Goal: Check status: Check status

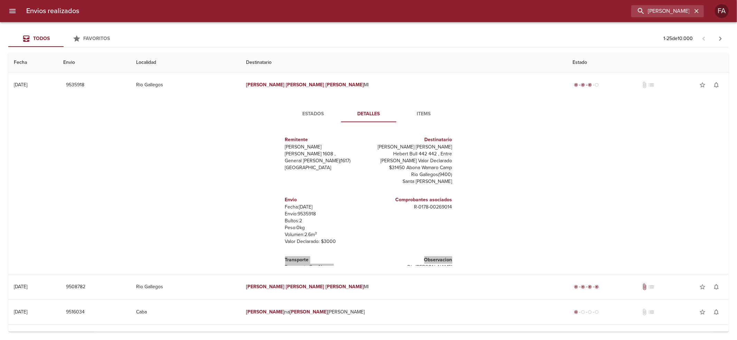
scroll to position [30, 0]
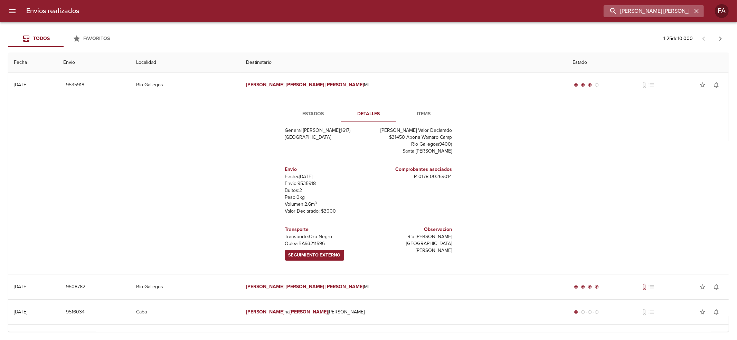
click at [656, 14] on input "[PERSON_NAME] [PERSON_NAME]" at bounding box center [647, 11] width 88 height 12
paste input "[PERSON_NAME]"
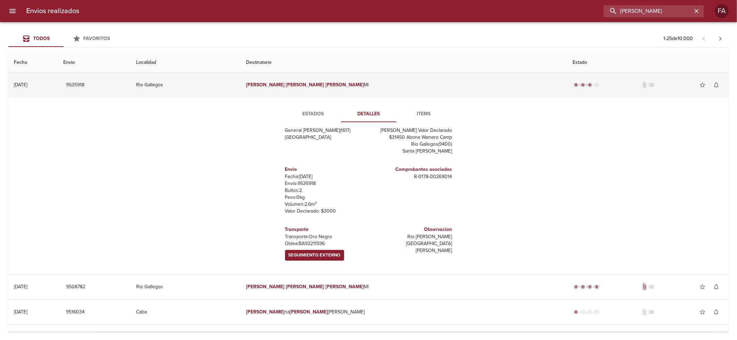
type input "[PERSON_NAME]"
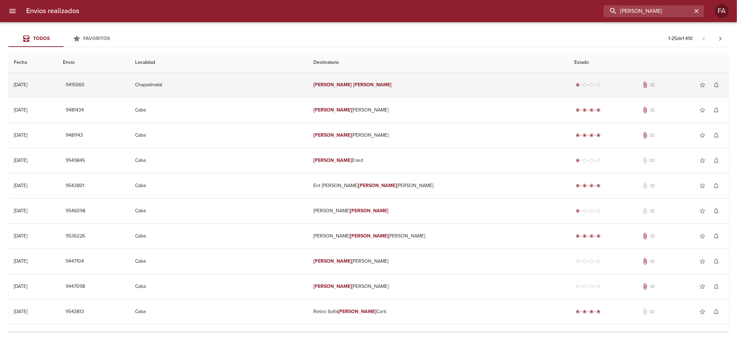
scroll to position [3, 0]
click at [432, 93] on td "[PERSON_NAME]" at bounding box center [438, 85] width 261 height 25
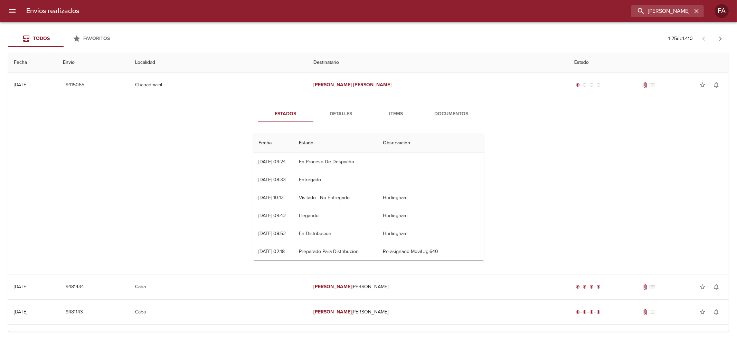
click at [334, 110] on span "Detalles" at bounding box center [340, 114] width 47 height 9
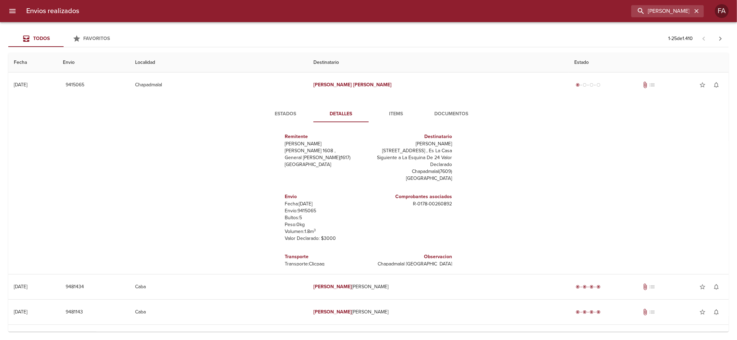
click at [456, 119] on button "Documentos" at bounding box center [451, 114] width 55 height 17
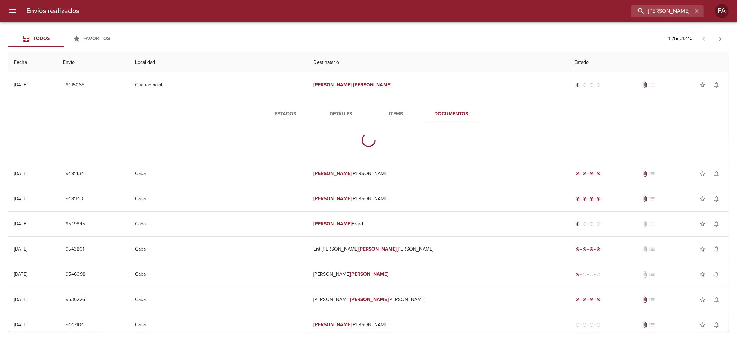
scroll to position [0, 0]
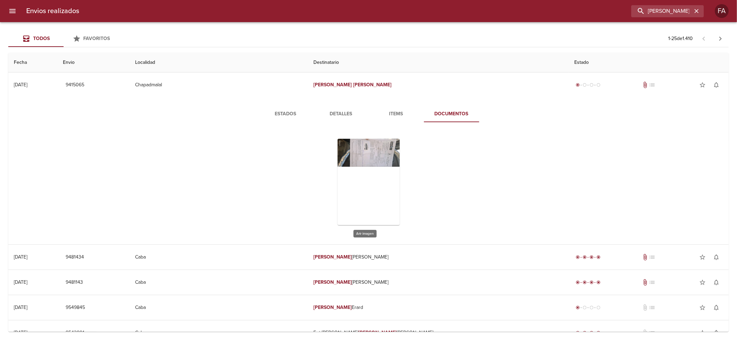
click at [373, 172] on div "Tabla de envíos del cliente" at bounding box center [368, 182] width 62 height 86
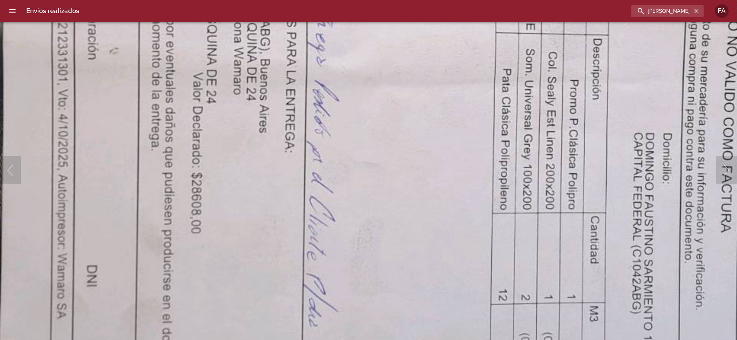
click at [398, 180] on img "Lightbox" at bounding box center [459, 45] width 1526 height 688
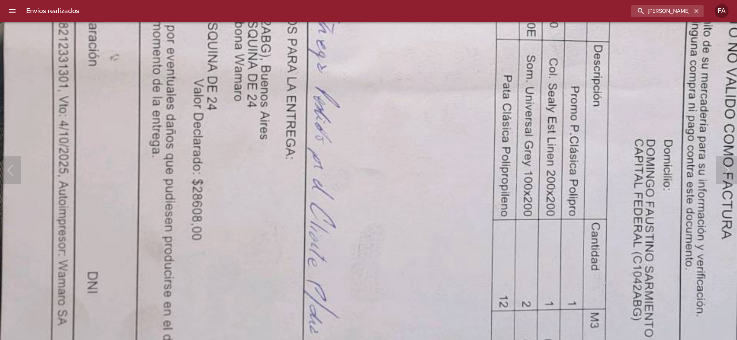
click at [438, 0] on html "Envios realizados [PERSON_NAME] FA Todos Favoritos 1 - 25 de 1.410 Fecha Envio …" at bounding box center [368, 0] width 737 height 0
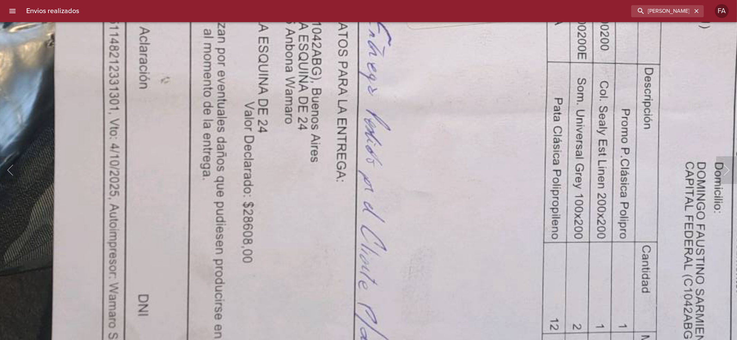
click at [399, 261] on img "Lightbox" at bounding box center [511, 75] width 1526 height 688
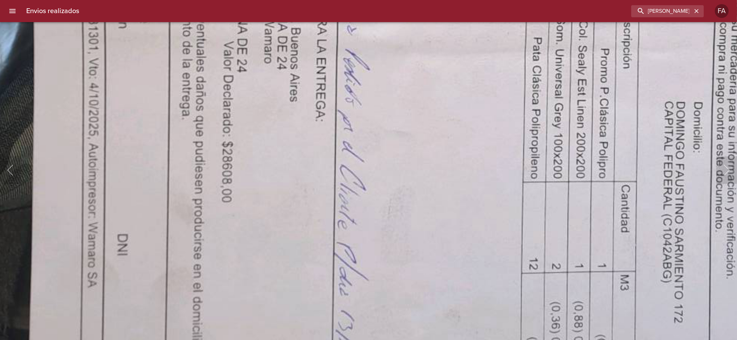
click at [383, 243] on img "Lightbox" at bounding box center [490, 14] width 1526 height 688
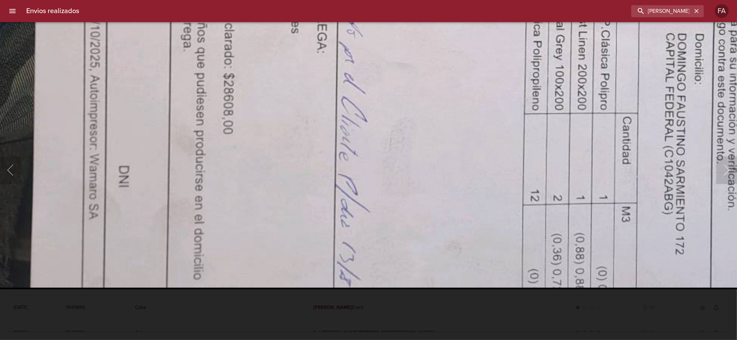
click at [450, 310] on div "Lightbox" at bounding box center [368, 170] width 737 height 340
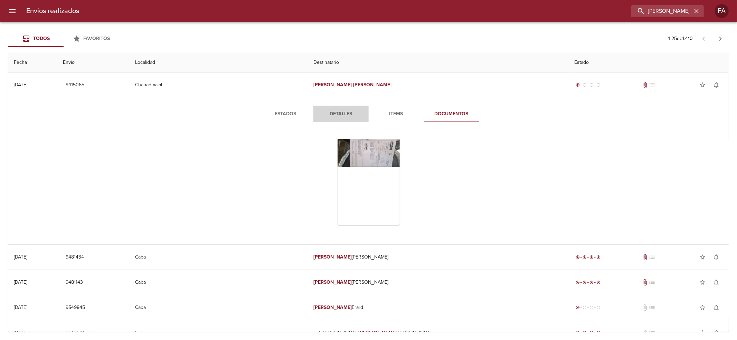
click at [351, 111] on span "Detalles" at bounding box center [340, 114] width 47 height 9
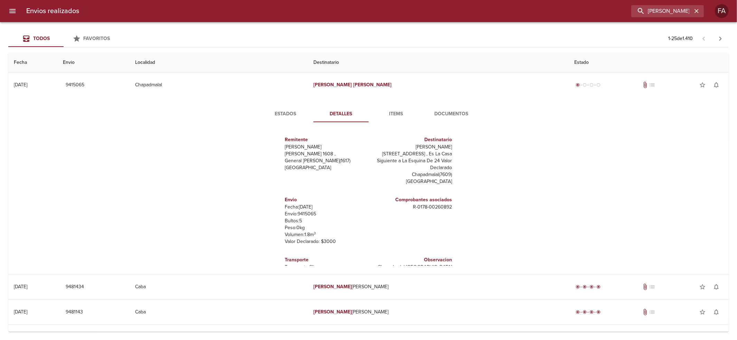
click at [309, 211] on p "Envío: 9415065" at bounding box center [325, 214] width 81 height 7
copy p "9415065"
